Goal: Information Seeking & Learning: Learn about a topic

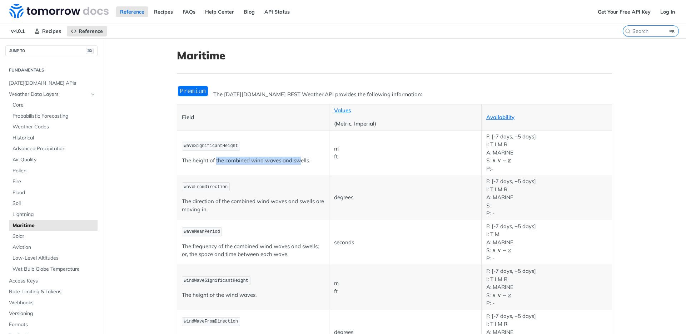
drag, startPoint x: 213, startPoint y: 160, endPoint x: 298, endPoint y: 161, distance: 85.0
click at [298, 161] on p "The height of the combined wind waves and swells." at bounding box center [253, 160] width 143 height 8
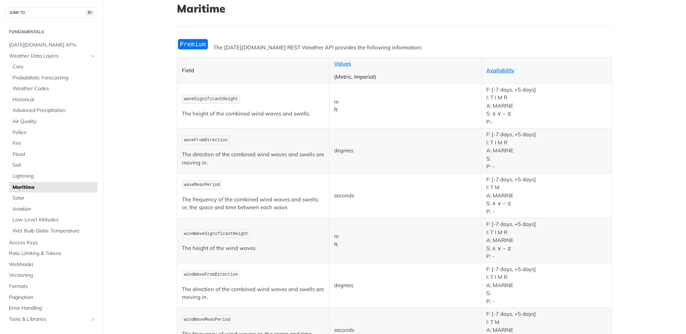
scroll to position [163, 0]
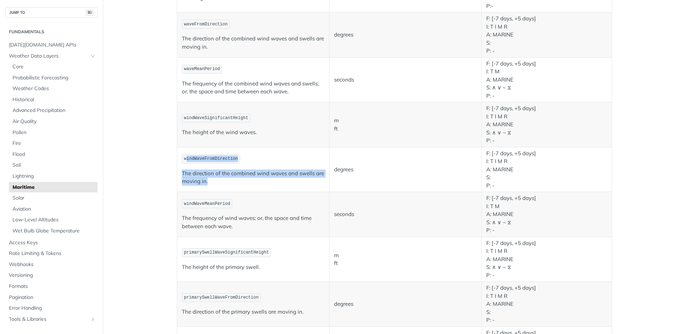
drag, startPoint x: 185, startPoint y: 159, endPoint x: 267, endPoint y: 178, distance: 84.5
click at [267, 178] on td "windWaveFromDirection The direction of the combined wind waves and swells are m…" at bounding box center [253, 169] width 152 height 45
click at [267, 178] on p "The direction of the combined wind waves and swells are moving in." at bounding box center [253, 177] width 143 height 16
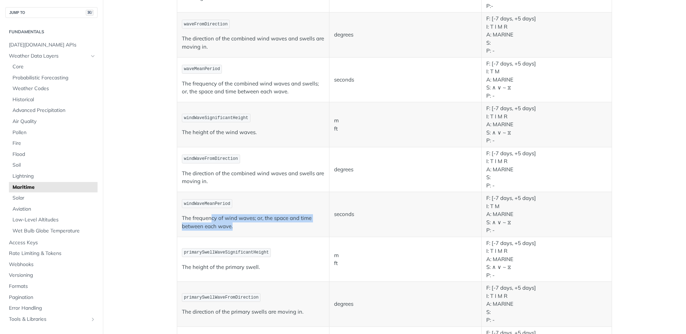
drag, startPoint x: 223, startPoint y: 218, endPoint x: 277, endPoint y: 225, distance: 55.2
click at [277, 225] on p "The frequency of wind waves; or, the space and time between each wave." at bounding box center [253, 222] width 143 height 16
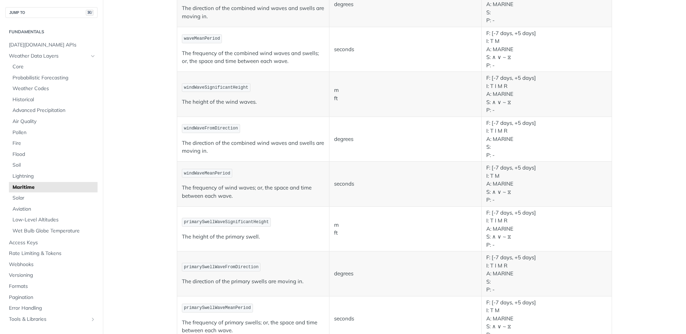
scroll to position [0, 0]
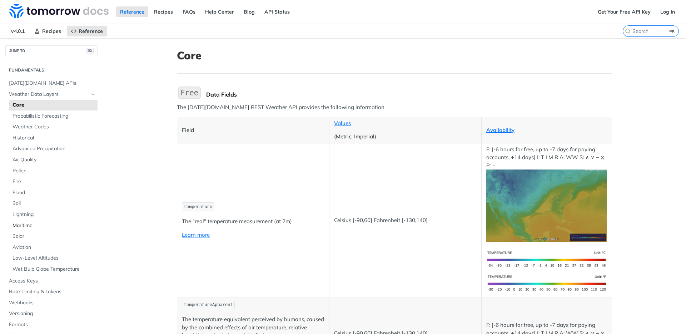
click at [32, 226] on span "Maritime" at bounding box center [54, 225] width 83 height 7
